Goal: Information Seeking & Learning: Learn about a topic

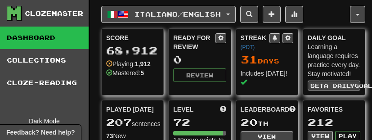
scroll to position [0, 9]
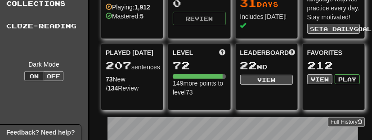
scroll to position [62, 9]
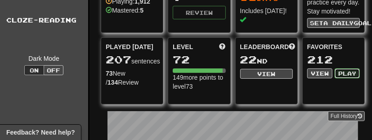
click at [341, 70] on button "Play" at bounding box center [346, 73] width 25 height 10
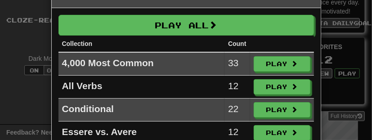
scroll to position [0, 0]
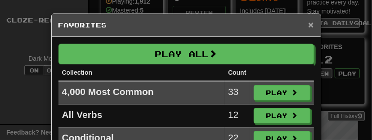
click at [311, 22] on span "×" at bounding box center [310, 24] width 5 height 10
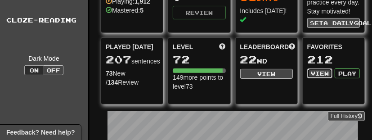
click at [313, 71] on button "View" at bounding box center [319, 73] width 25 height 10
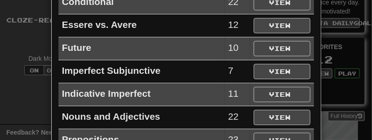
scroll to position [116, 0]
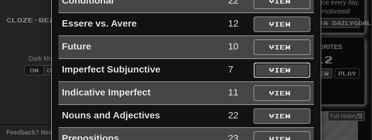
click at [286, 69] on button "View" at bounding box center [281, 69] width 57 height 15
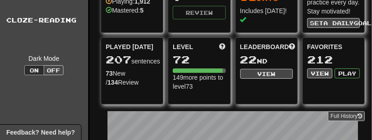
select select "*********"
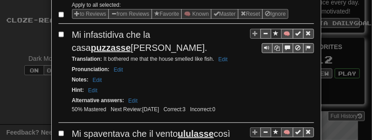
scroll to position [123, 0]
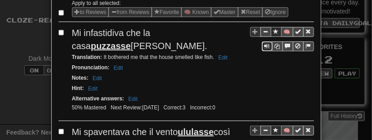
click at [268, 43] on span "Sentence controls" at bounding box center [266, 45] width 5 height 5
click at [280, 44] on icon "Sentence controls" at bounding box center [277, 46] width 5 height 5
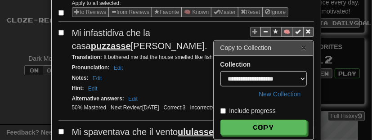
click at [304, 47] on button "×" at bounding box center [303, 47] width 5 height 9
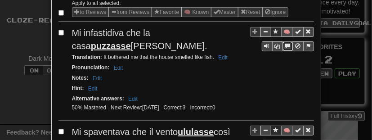
click at [288, 44] on span "Sentence controls" at bounding box center [287, 45] width 5 height 5
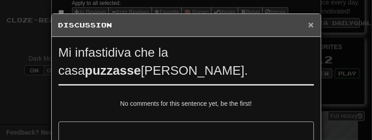
click at [310, 25] on span "×" at bounding box center [310, 24] width 5 height 10
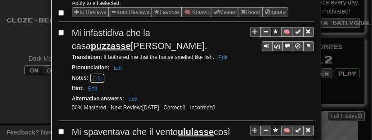
click at [98, 75] on button "Edit" at bounding box center [97, 78] width 15 height 10
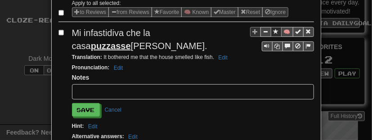
click at [110, 31] on span "Mi infastidiva che la casa puzzasse di pesce." at bounding box center [139, 39] width 135 height 23
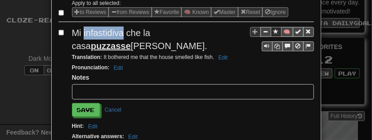
click at [110, 31] on span "Mi infastidiva che la casa puzzasse di pesce." at bounding box center [139, 39] width 135 height 23
copy span "infastidiva"
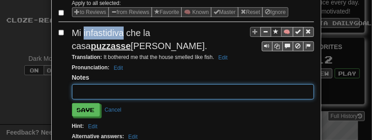
click at [101, 90] on input "text" at bounding box center [193, 91] width 242 height 15
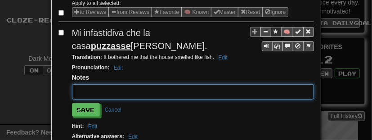
paste input "**********"
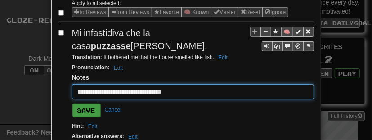
type input "**********"
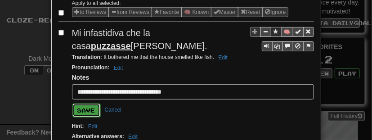
click at [78, 108] on button "Save" at bounding box center [86, 109] width 28 height 13
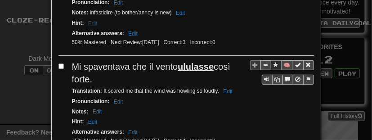
scroll to position [197, 0]
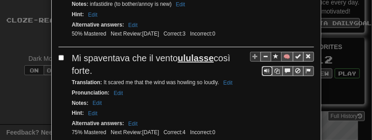
click at [269, 68] on span "Sentence controls" at bounding box center [266, 70] width 5 height 5
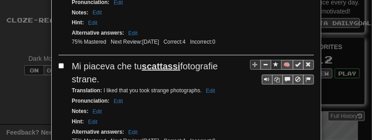
scroll to position [288, 0]
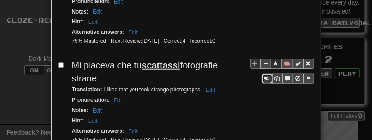
click at [268, 75] on span "Sentence controls" at bounding box center [266, 77] width 5 height 5
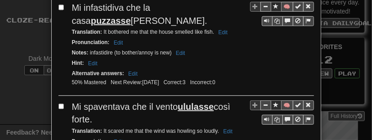
scroll to position [148, 0]
click at [186, 50] on button "Edit" at bounding box center [180, 53] width 15 height 10
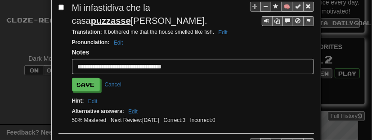
drag, startPoint x: 183, startPoint y: 63, endPoint x: 0, endPoint y: 54, distance: 183.1
click at [0, 54] on div "**********" at bounding box center [186, 70] width 372 height 140
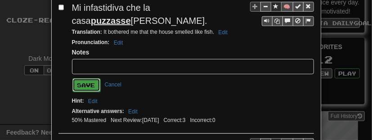
click at [78, 85] on button "Save" at bounding box center [86, 84] width 28 height 13
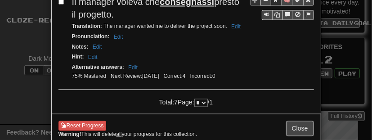
scroll to position [722, 0]
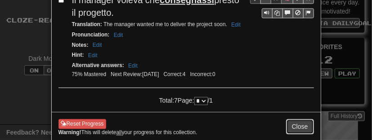
click at [300, 119] on button "Close" at bounding box center [300, 126] width 28 height 15
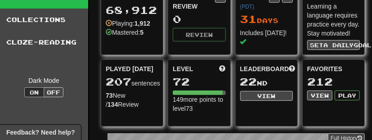
scroll to position [41, 9]
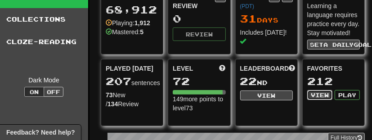
click at [314, 95] on button "View" at bounding box center [319, 95] width 25 height 10
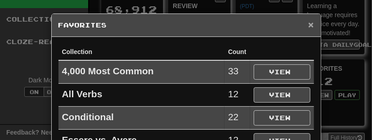
click at [311, 22] on span "×" at bounding box center [310, 24] width 5 height 10
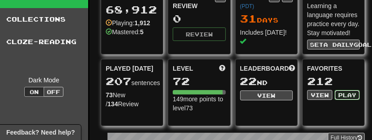
click at [339, 90] on button "Play" at bounding box center [346, 95] width 25 height 10
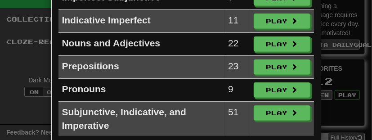
scroll to position [209, 0]
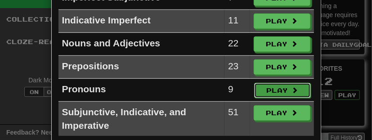
click at [280, 86] on button "Play" at bounding box center [282, 90] width 57 height 15
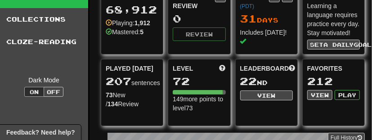
select select "**"
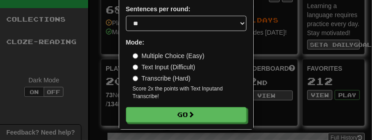
scroll to position [114, 0]
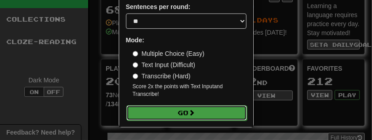
click at [231, 113] on button "Go" at bounding box center [186, 112] width 120 height 15
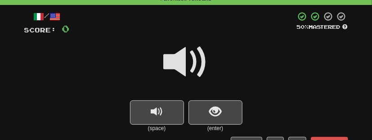
scroll to position [42, 0]
click at [231, 113] on button "show sentence" at bounding box center [215, 112] width 54 height 24
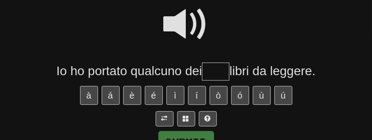
scroll to position [81, 0]
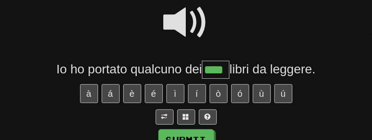
type input "****"
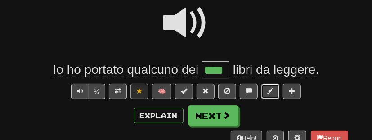
click at [269, 93] on span at bounding box center [270, 91] width 6 height 6
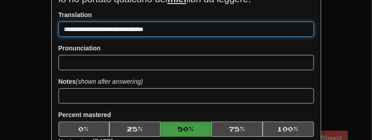
scroll to position [52, 0]
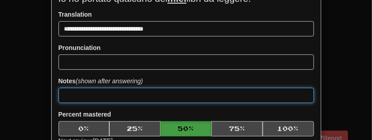
click at [168, 94] on input at bounding box center [185, 95] width 255 height 15
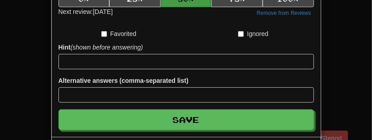
scroll to position [188, 0]
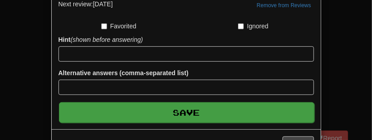
type input "**********"
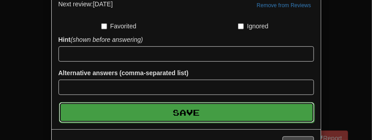
click at [200, 106] on button "Save" at bounding box center [186, 112] width 255 height 21
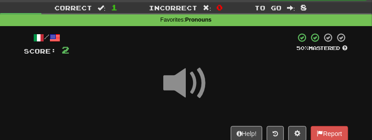
scroll to position [11, 0]
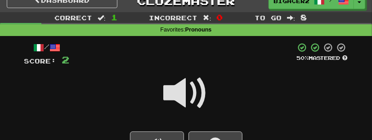
click at [195, 103] on span at bounding box center [186, 93] width 45 height 45
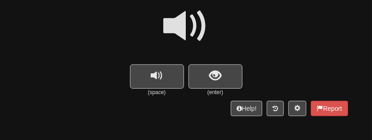
scroll to position [79, 0]
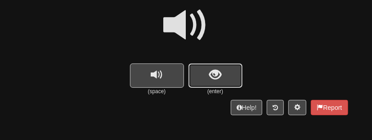
click at [195, 82] on button "show sentence" at bounding box center [215, 75] width 54 height 24
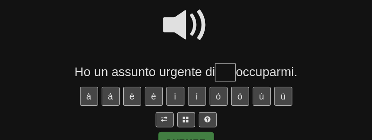
click at [191, 20] on span at bounding box center [186, 25] width 45 height 45
click at [183, 120] on span at bounding box center [186, 119] width 6 height 6
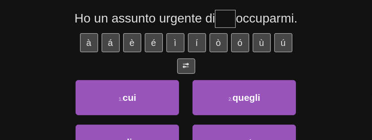
scroll to position [132, 0]
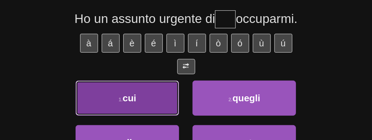
click at [153, 101] on button "1 . cui" at bounding box center [126, 97] width 103 height 35
type input "***"
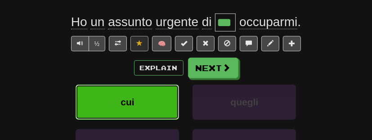
scroll to position [135, 0]
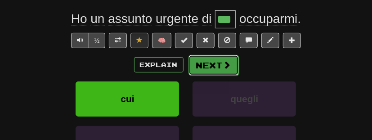
click at [212, 60] on button "Next" at bounding box center [213, 65] width 50 height 21
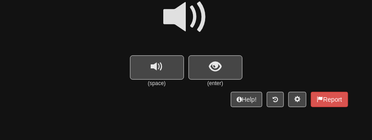
scroll to position [76, 0]
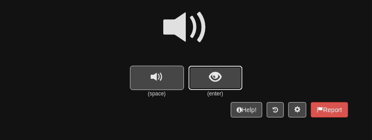
click at [216, 75] on span "show sentence" at bounding box center [215, 77] width 12 height 12
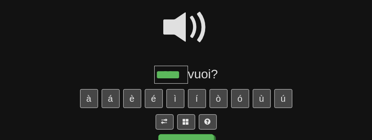
type input "*****"
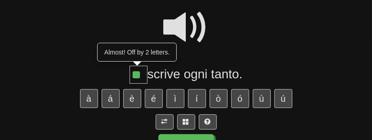
type input "**"
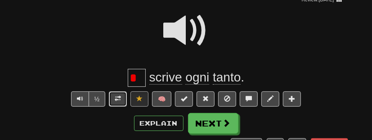
click at [119, 100] on span at bounding box center [118, 98] width 6 height 6
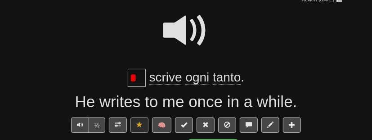
click at [194, 26] on span at bounding box center [186, 30] width 45 height 45
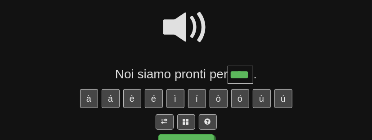
type input "****"
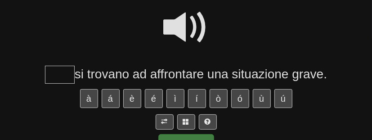
type input "****"
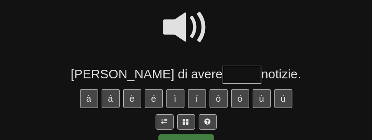
type input "*"
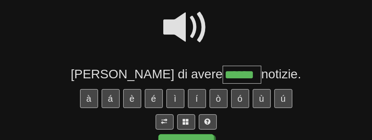
type input "******"
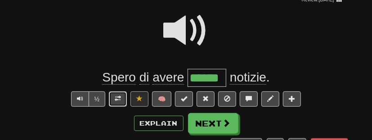
click at [115, 98] on span at bounding box center [118, 98] width 6 height 6
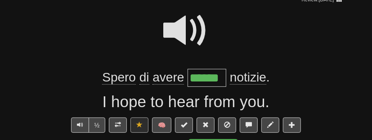
click at [178, 29] on span at bounding box center [186, 30] width 45 height 45
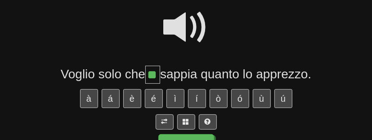
type input "**"
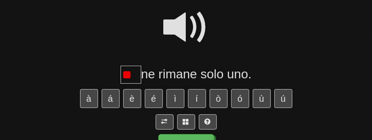
type input "*"
click at [184, 22] on span at bounding box center [186, 27] width 45 height 45
type input "**"
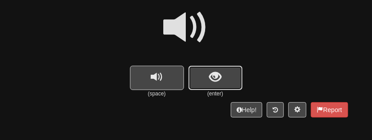
click at [214, 75] on span "show sentence" at bounding box center [215, 77] width 12 height 12
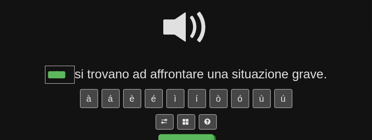
type input "****"
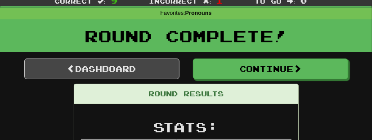
scroll to position [26, 0]
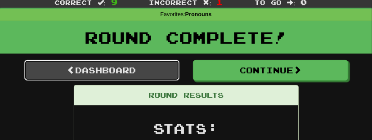
click at [129, 71] on link "Dashboard" at bounding box center [101, 70] width 155 height 21
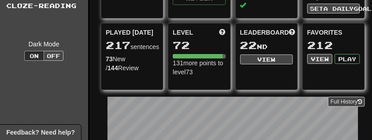
scroll to position [75, 4]
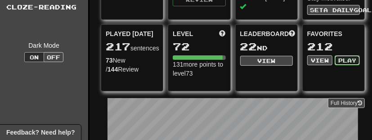
click at [343, 62] on button "Play" at bounding box center [346, 60] width 25 height 10
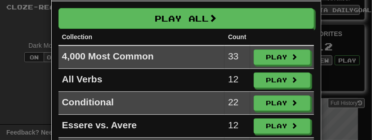
scroll to position [35, 0]
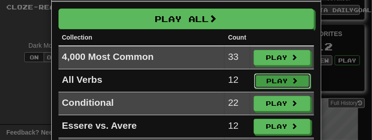
click at [289, 79] on button "Play" at bounding box center [282, 80] width 57 height 15
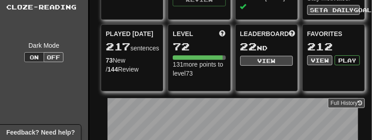
select select "**"
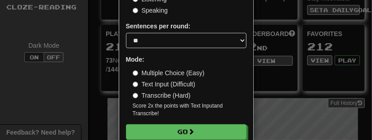
scroll to position [114, 0]
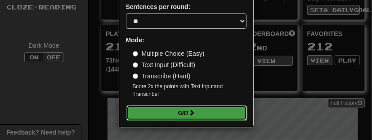
click at [195, 109] on span at bounding box center [192, 112] width 6 height 6
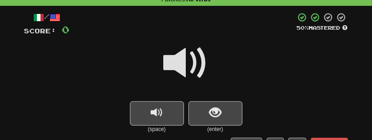
scroll to position [42, 0]
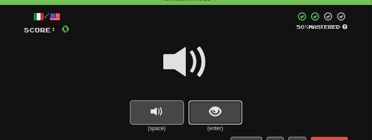
click at [196, 109] on button "show sentence" at bounding box center [215, 112] width 54 height 24
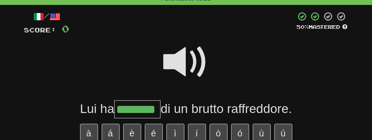
type input "********"
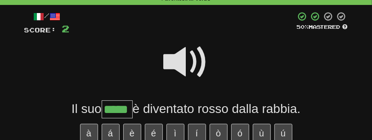
type input "*****"
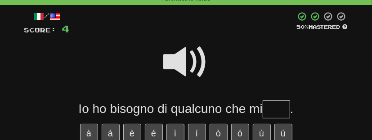
click at [195, 66] on span at bounding box center [186, 62] width 45 height 45
click at [278, 108] on input "text" at bounding box center [275, 109] width 27 height 18
type input "*****"
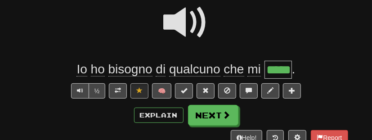
scroll to position [85, 0]
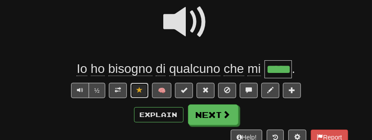
click at [139, 87] on span at bounding box center [139, 90] width 6 height 6
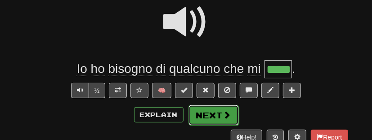
click at [215, 110] on button "Next" at bounding box center [213, 115] width 50 height 21
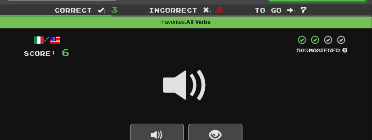
scroll to position [50, 0]
